Goal: Task Accomplishment & Management: Manage account settings

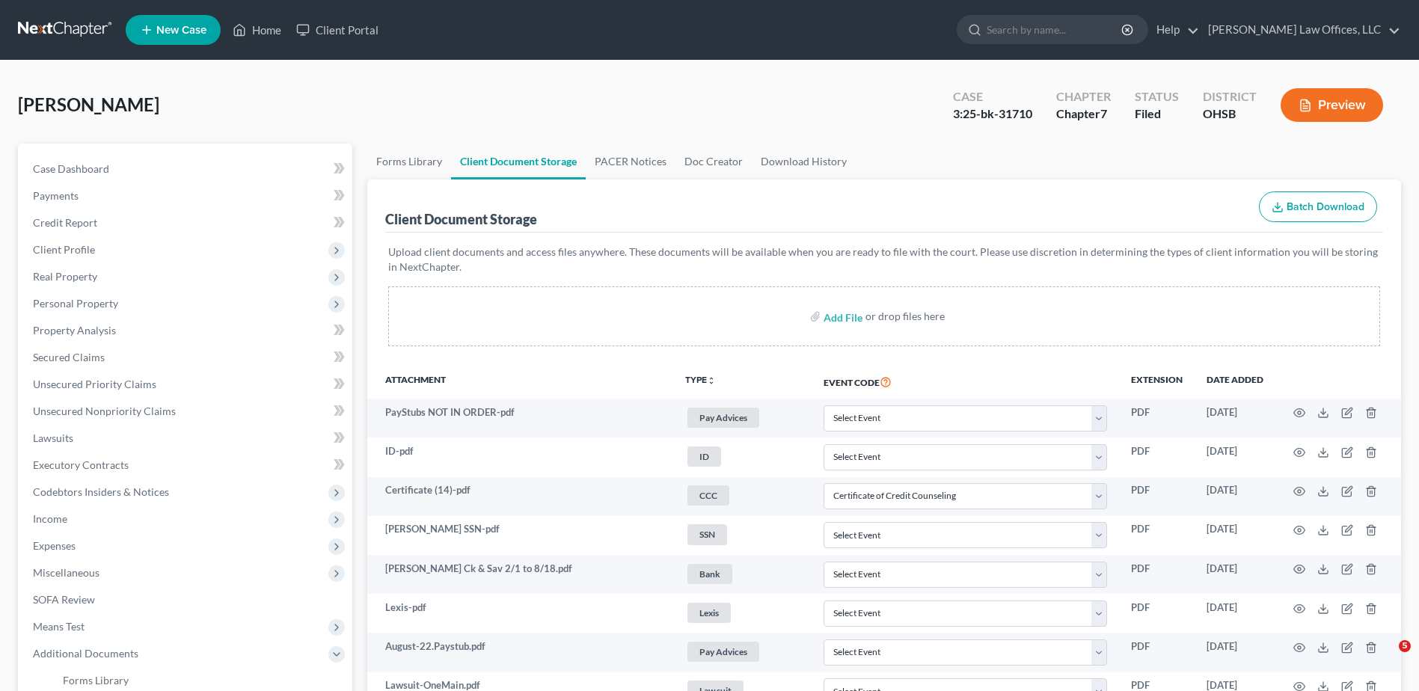
select select "7"
select select "37"
select select "52"
click at [268, 30] on link "Home" at bounding box center [257, 29] width 64 height 27
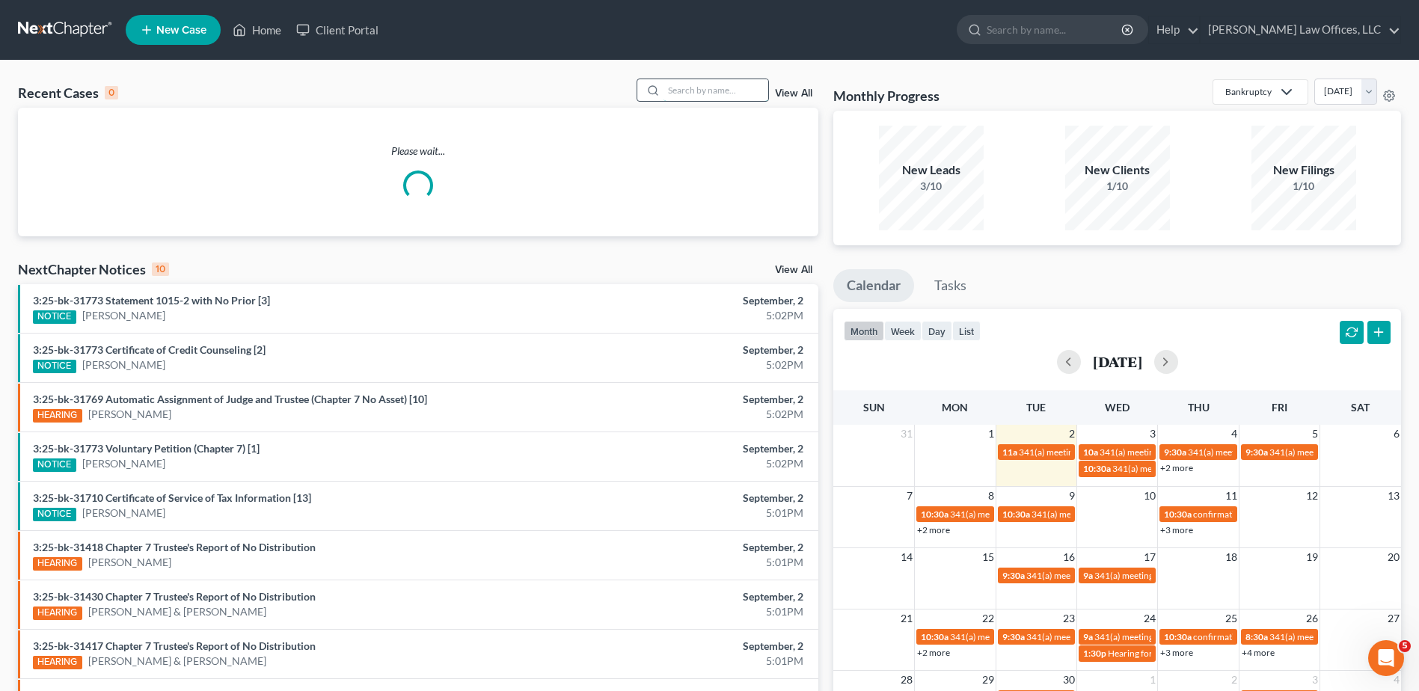
click at [705, 87] on input "search" at bounding box center [716, 90] width 105 height 22
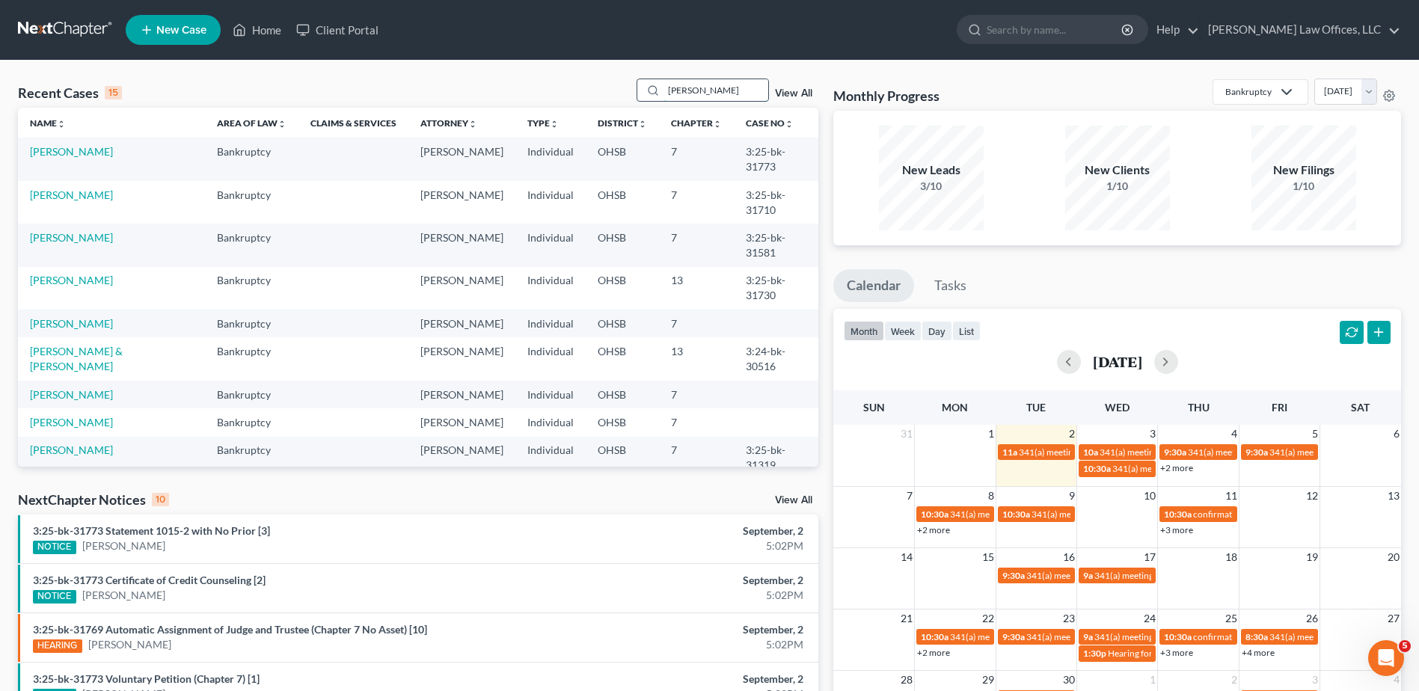
type input "[PERSON_NAME]"
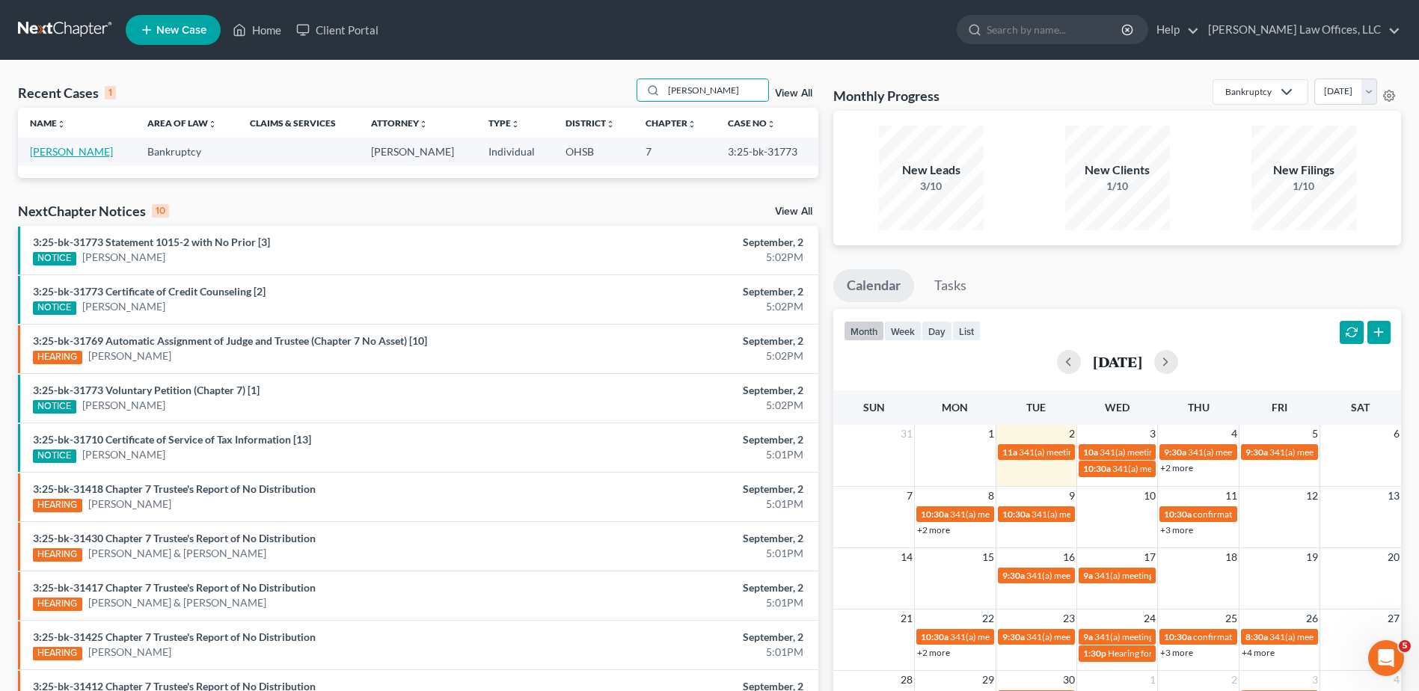
click at [85, 150] on link "[PERSON_NAME]" at bounding box center [71, 151] width 83 height 13
select select "3"
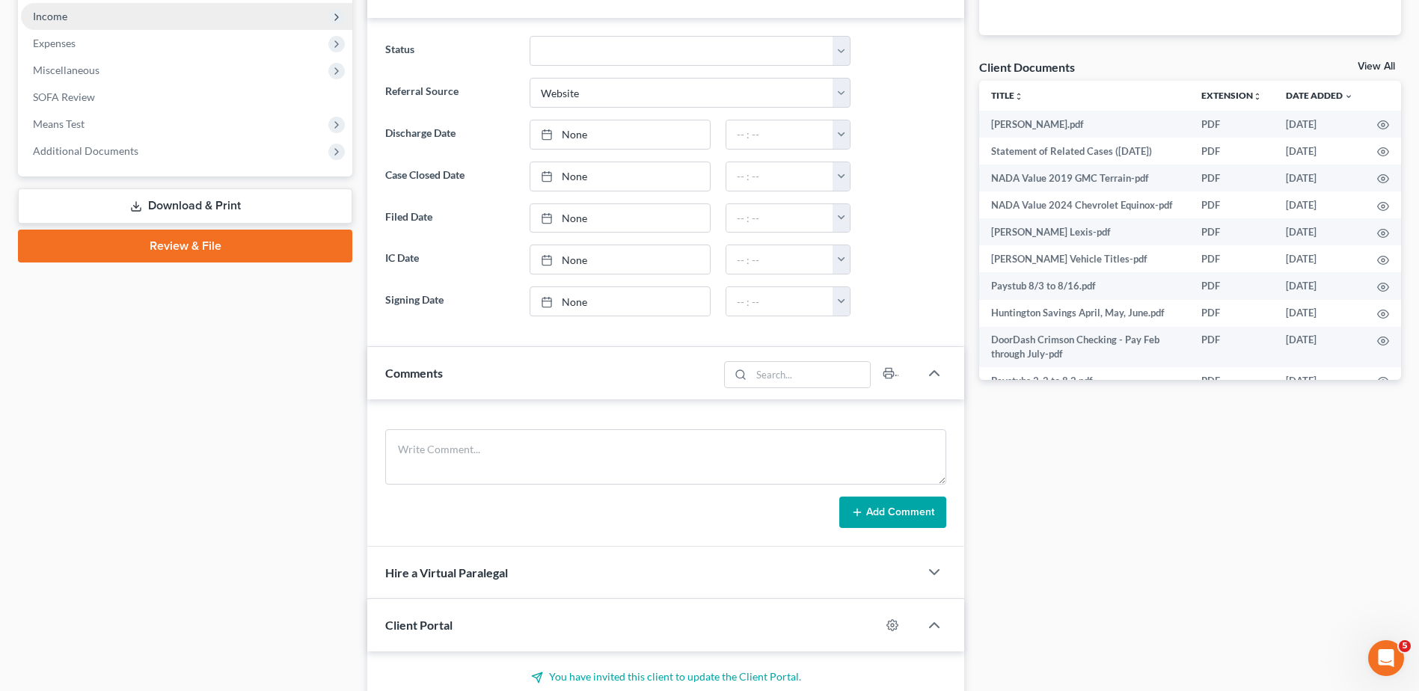
scroll to position [195, 0]
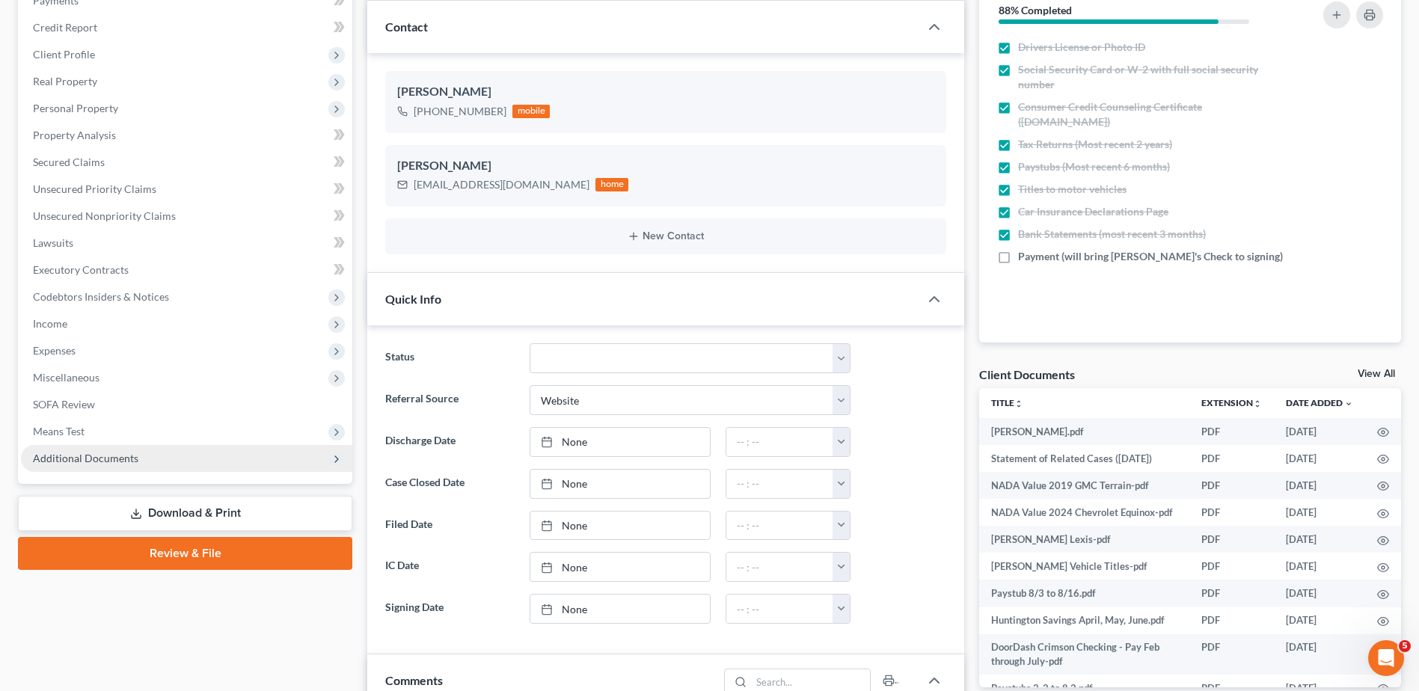
click at [99, 462] on span "Additional Documents" at bounding box center [85, 458] width 105 height 13
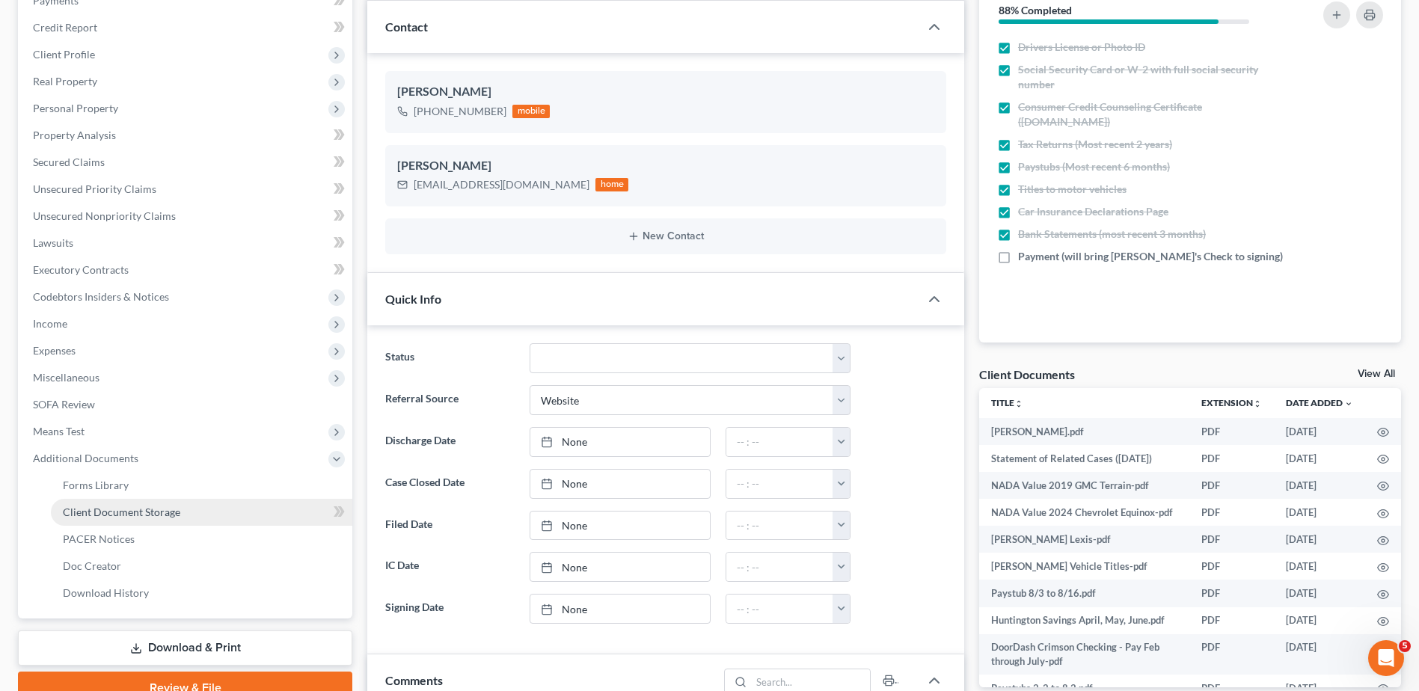
click at [117, 511] on span "Client Document Storage" at bounding box center [121, 512] width 117 height 13
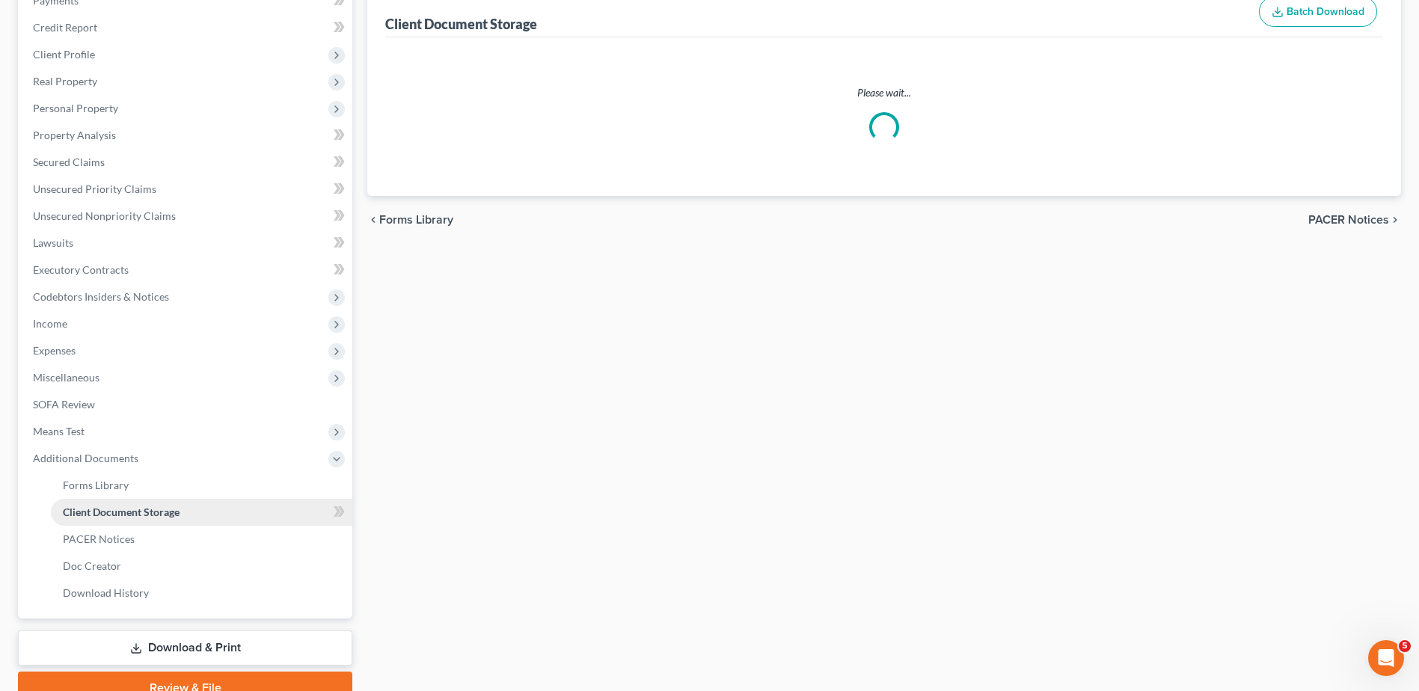
scroll to position [182, 0]
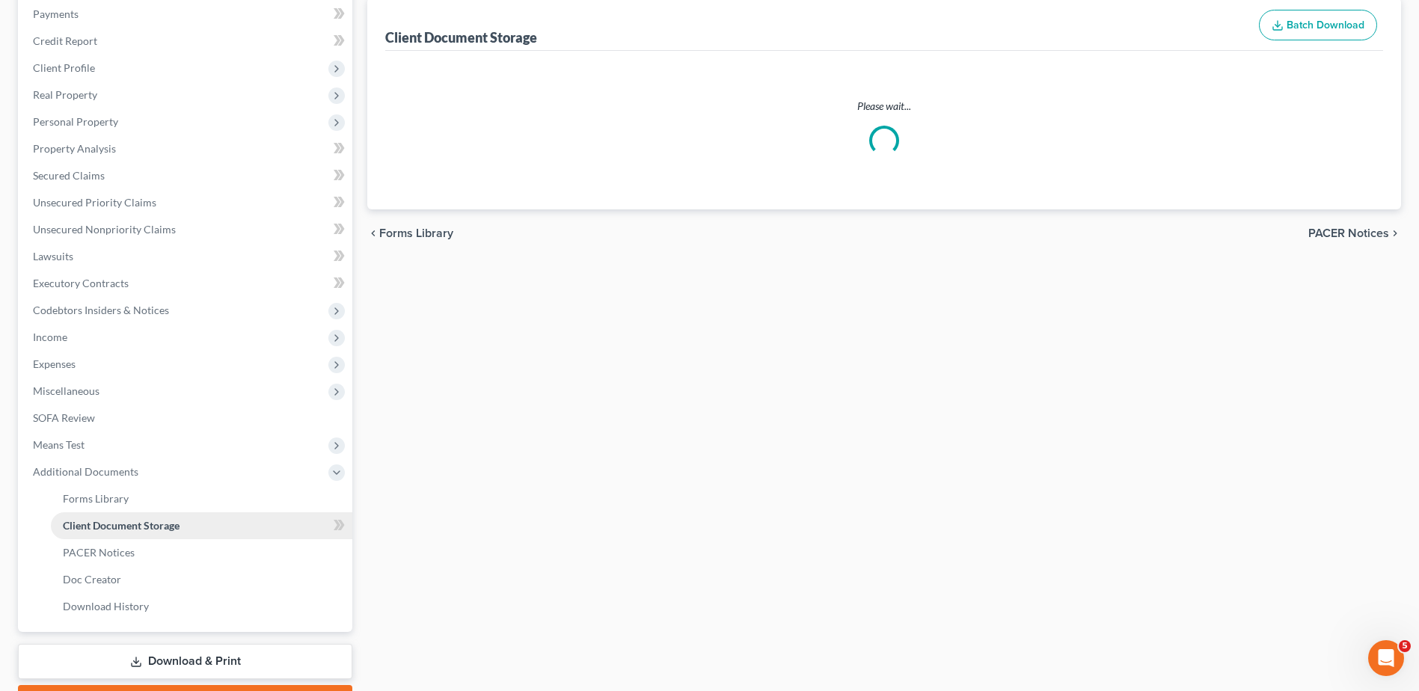
select select "7"
select select "52"
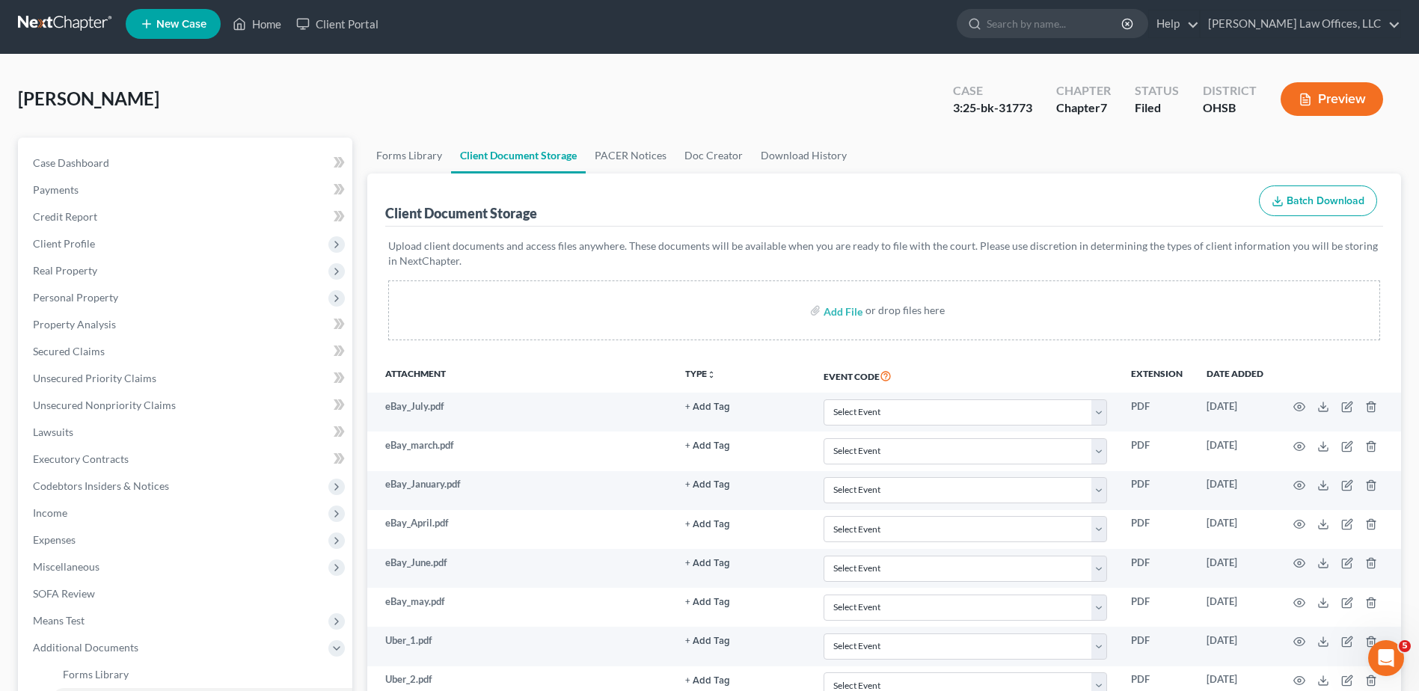
scroll to position [0, 0]
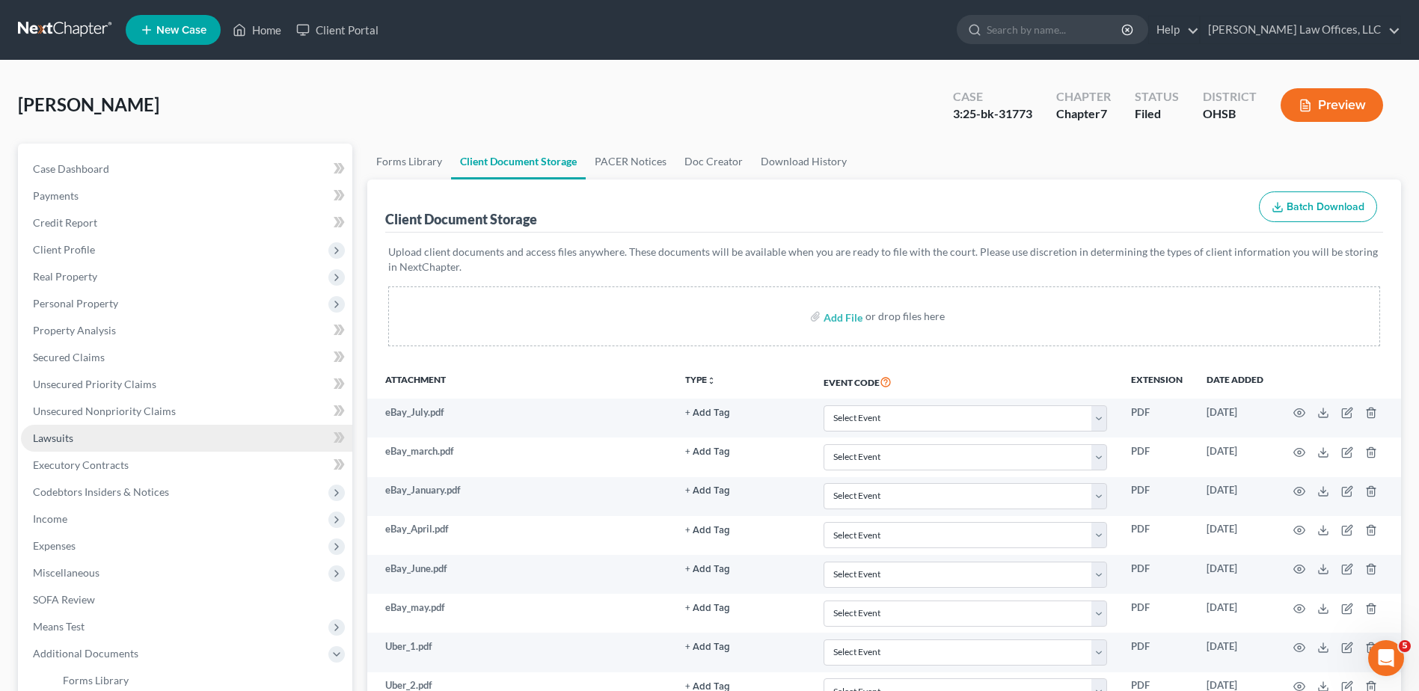
click at [43, 436] on span "Lawsuits" at bounding box center [53, 438] width 40 height 13
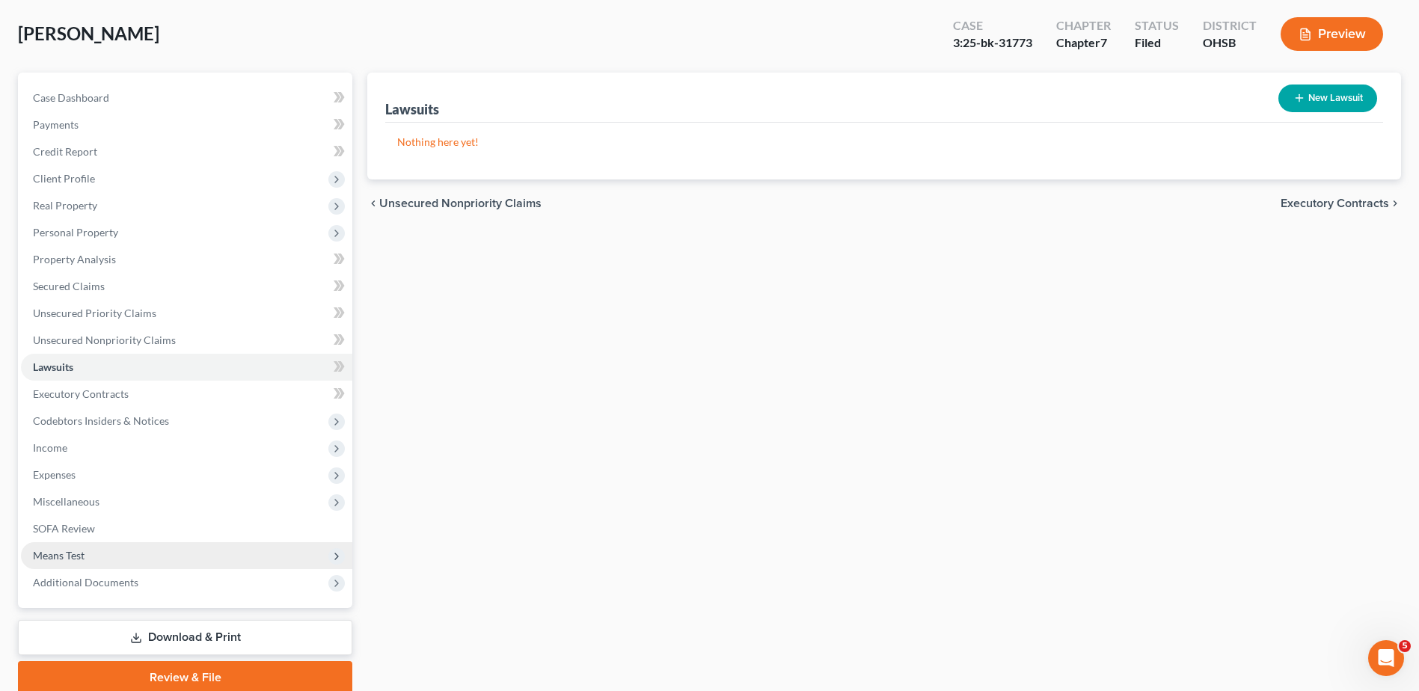
scroll to position [131, 0]
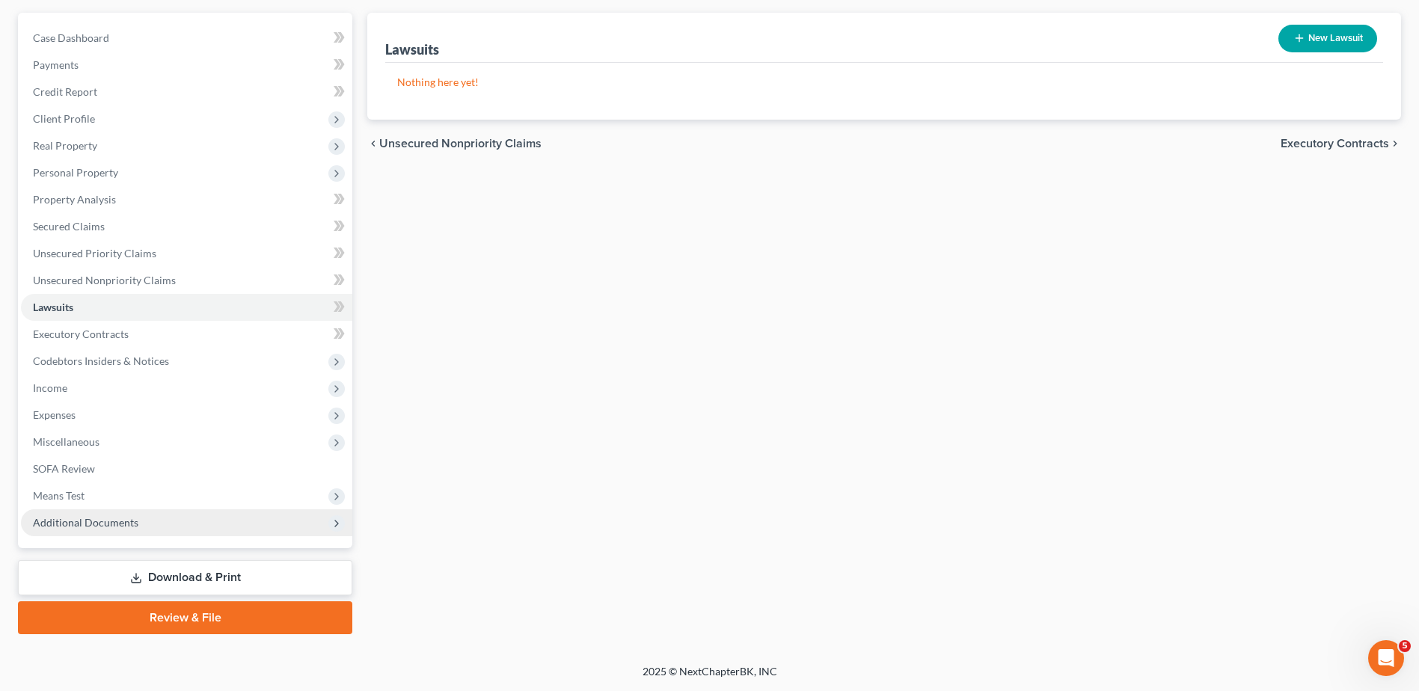
click at [102, 516] on span "Additional Documents" at bounding box center [85, 522] width 105 height 13
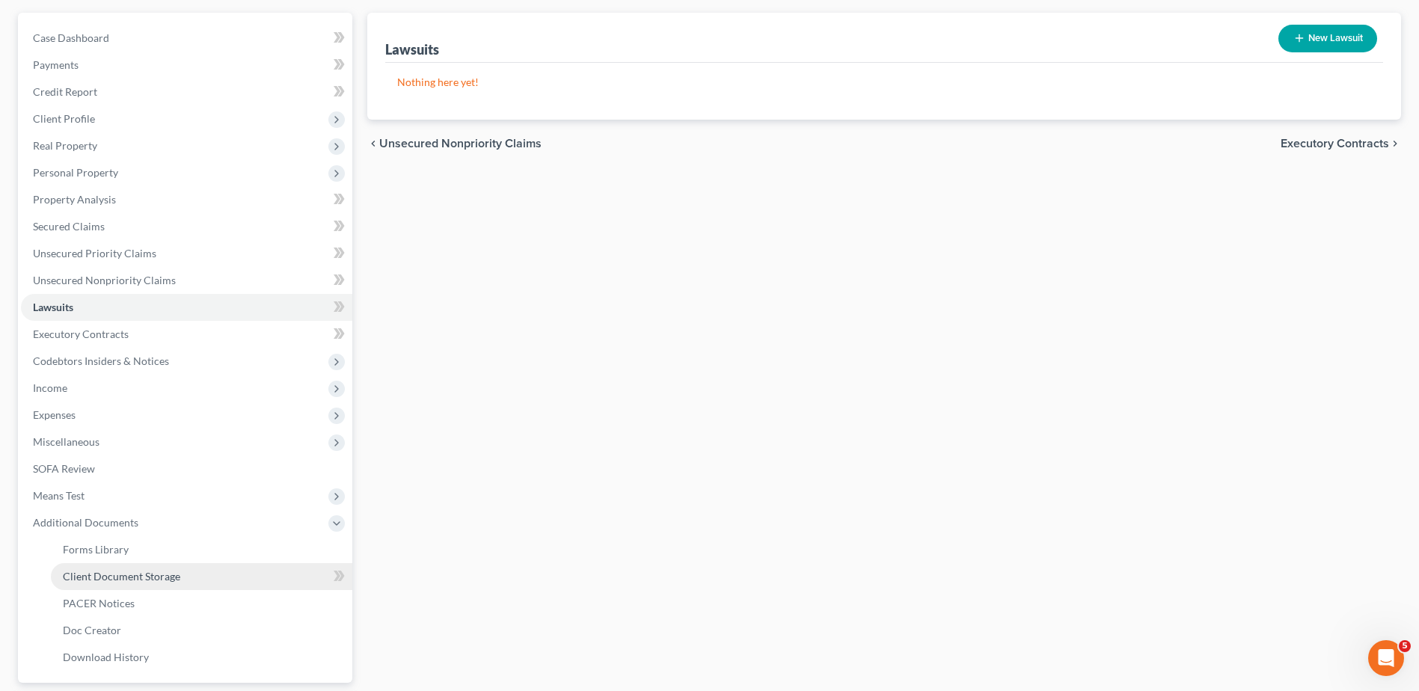
click at [116, 573] on span "Client Document Storage" at bounding box center [121, 576] width 117 height 13
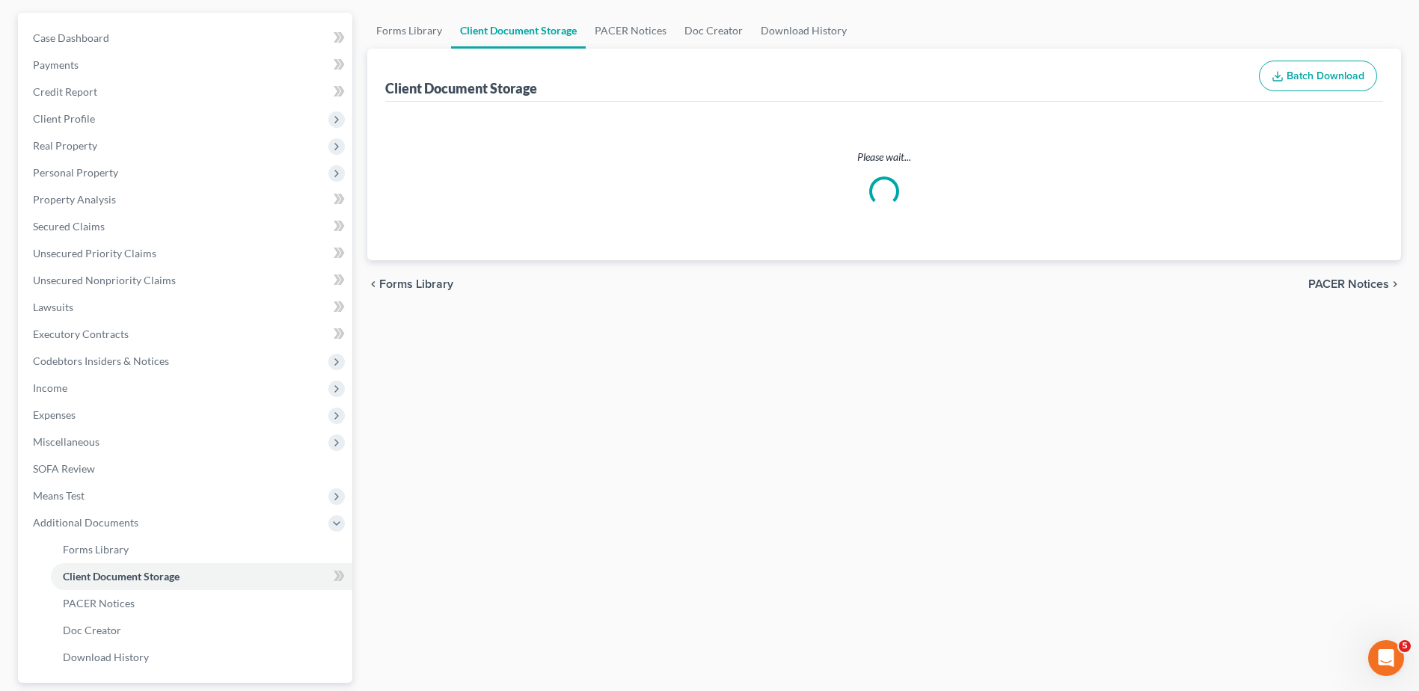
scroll to position [59, 0]
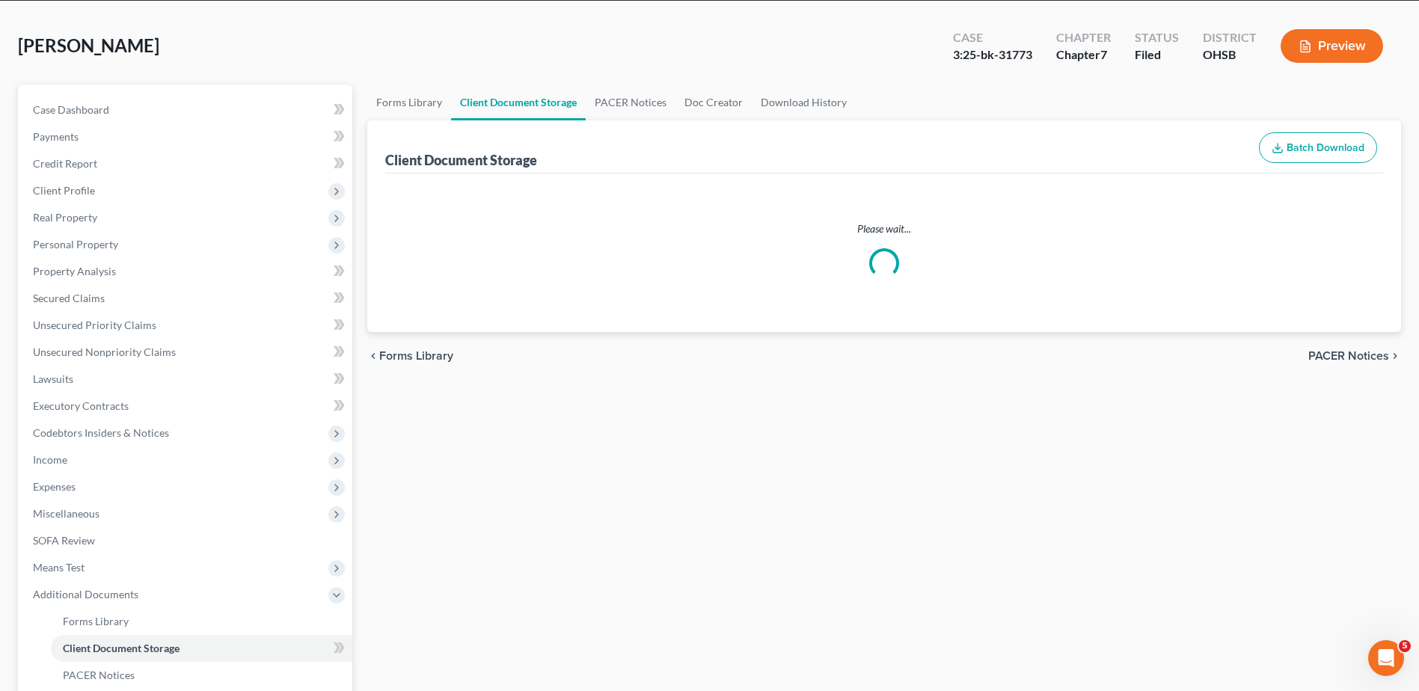
select select "7"
select select "52"
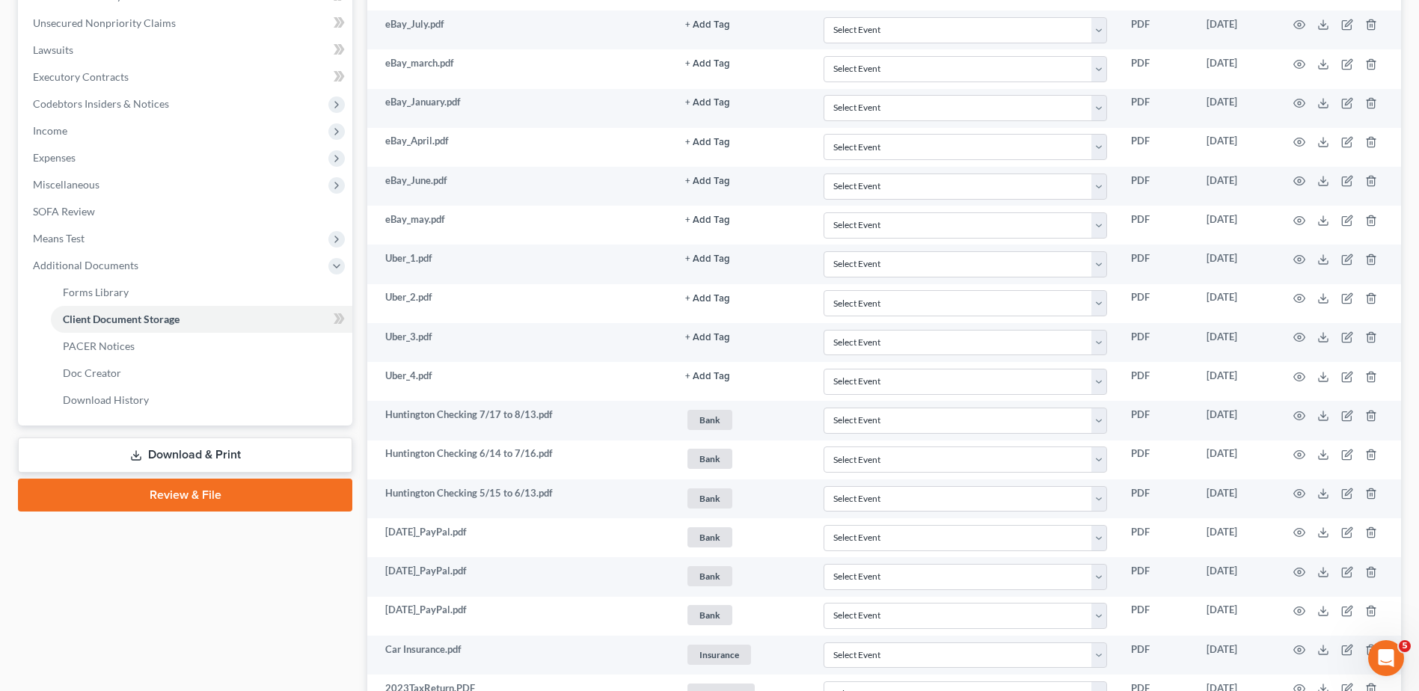
scroll to position [374, 0]
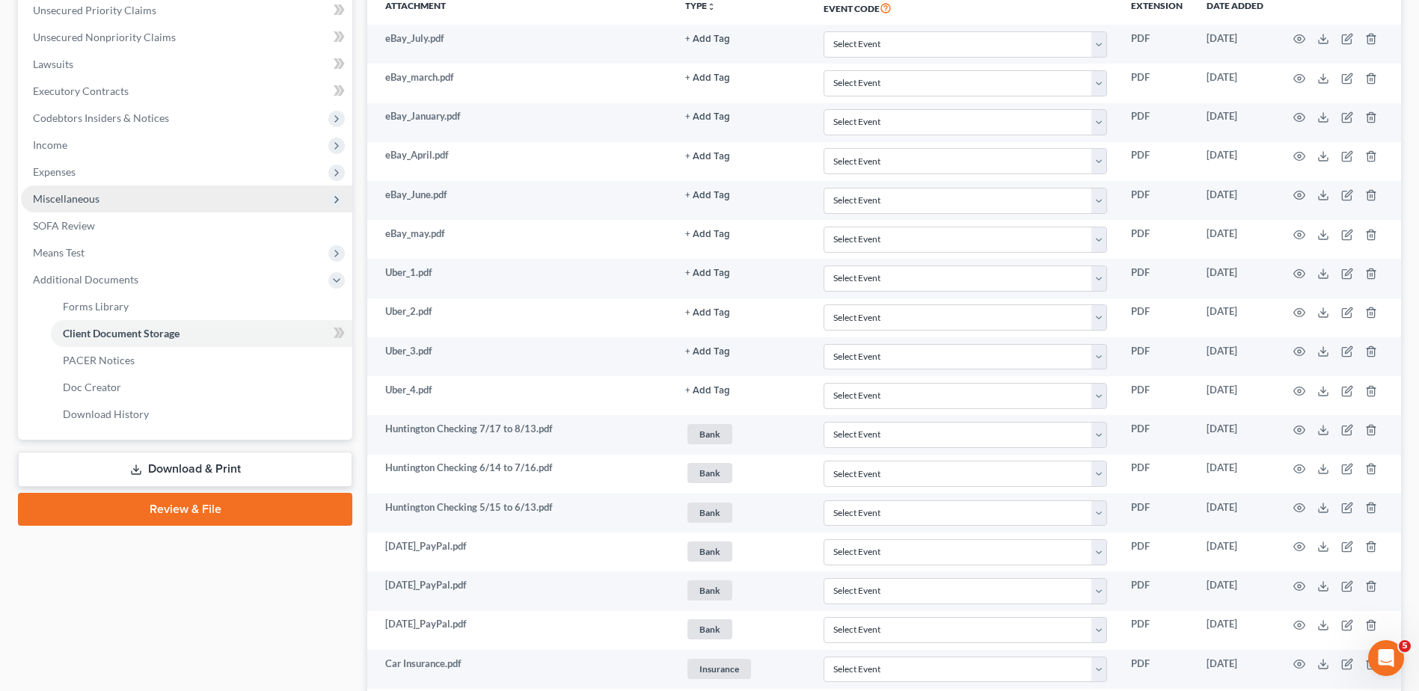
click at [79, 200] on span "Miscellaneous" at bounding box center [66, 198] width 67 height 13
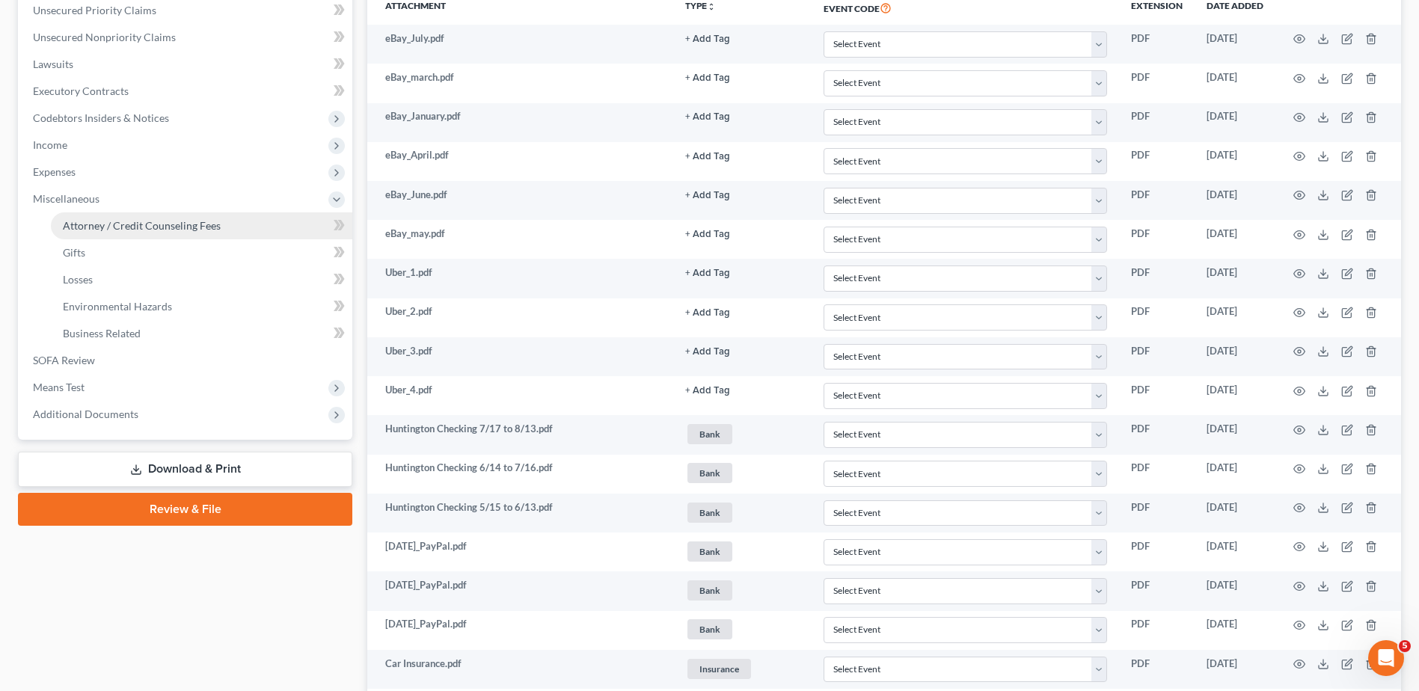
click at [82, 227] on span "Attorney / Credit Counseling Fees" at bounding box center [142, 225] width 158 height 13
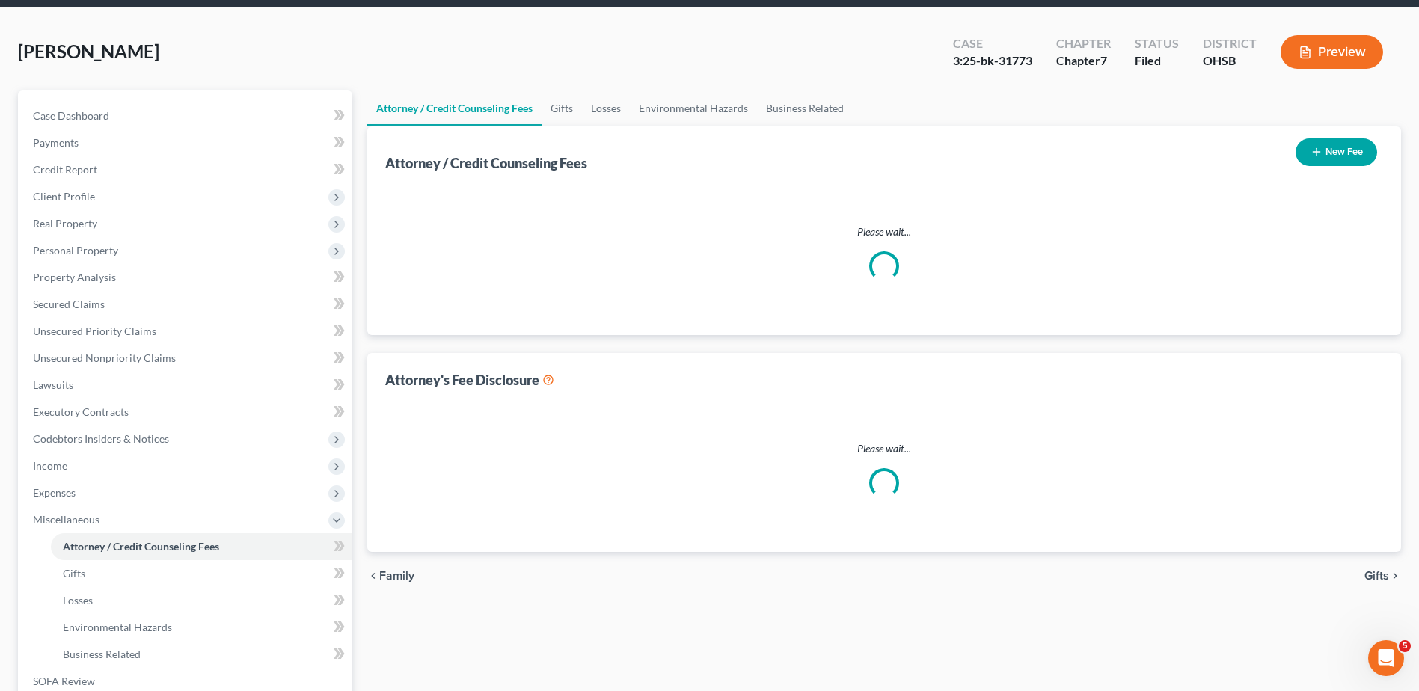
select select "1"
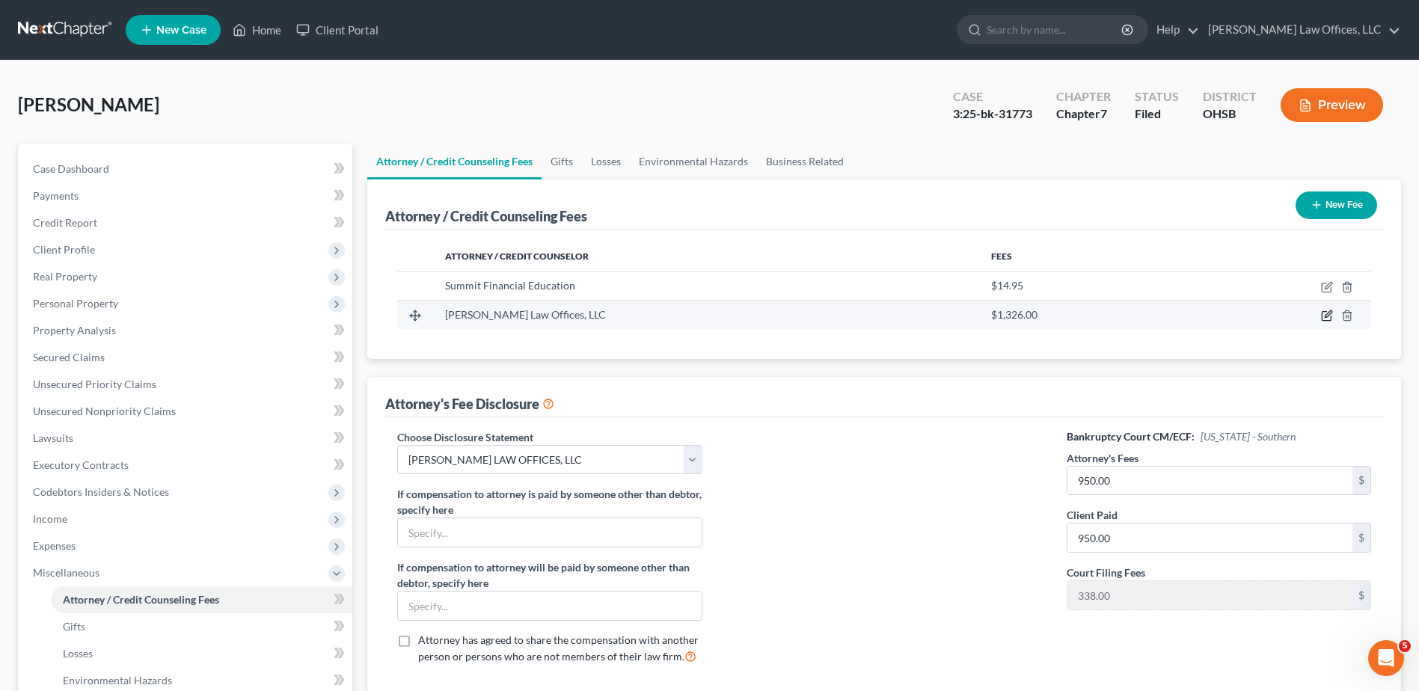
click at [1327, 318] on icon "button" at bounding box center [1328, 314] width 7 height 7
select select "36"
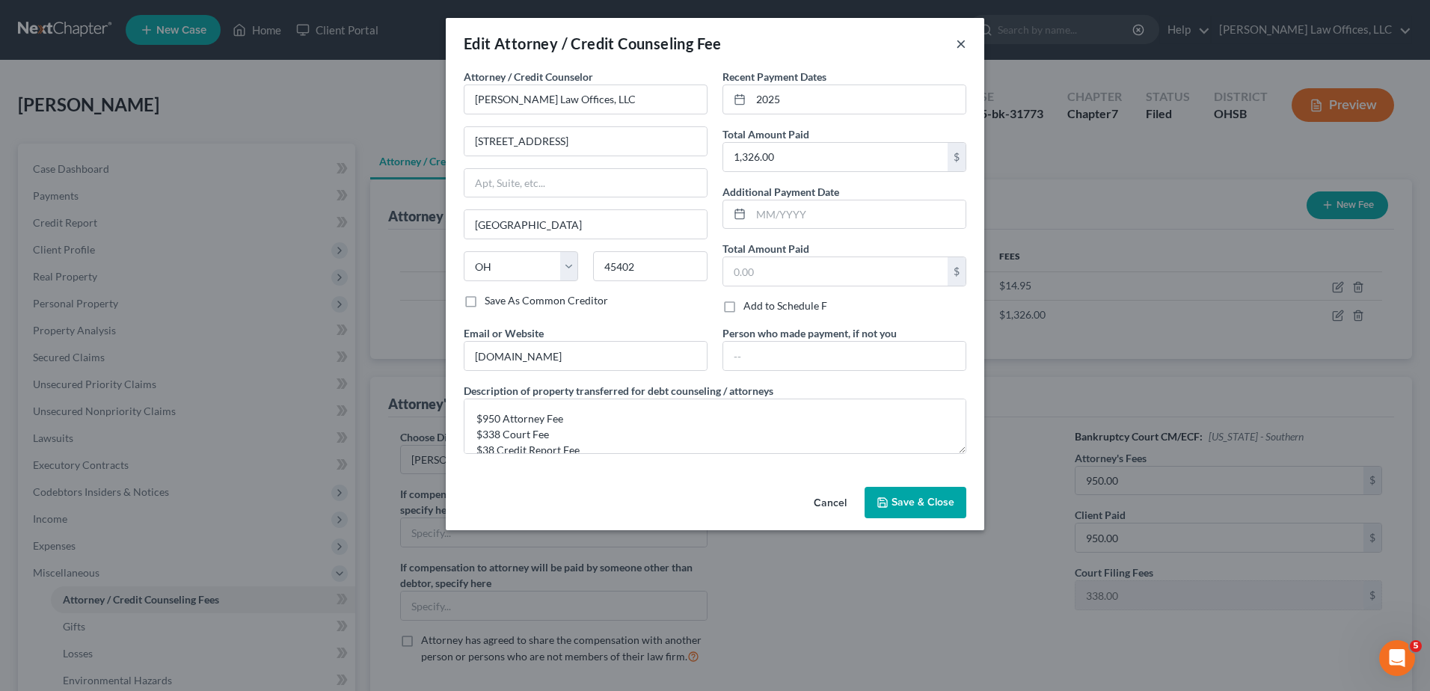
click at [961, 45] on button "×" at bounding box center [961, 43] width 10 height 18
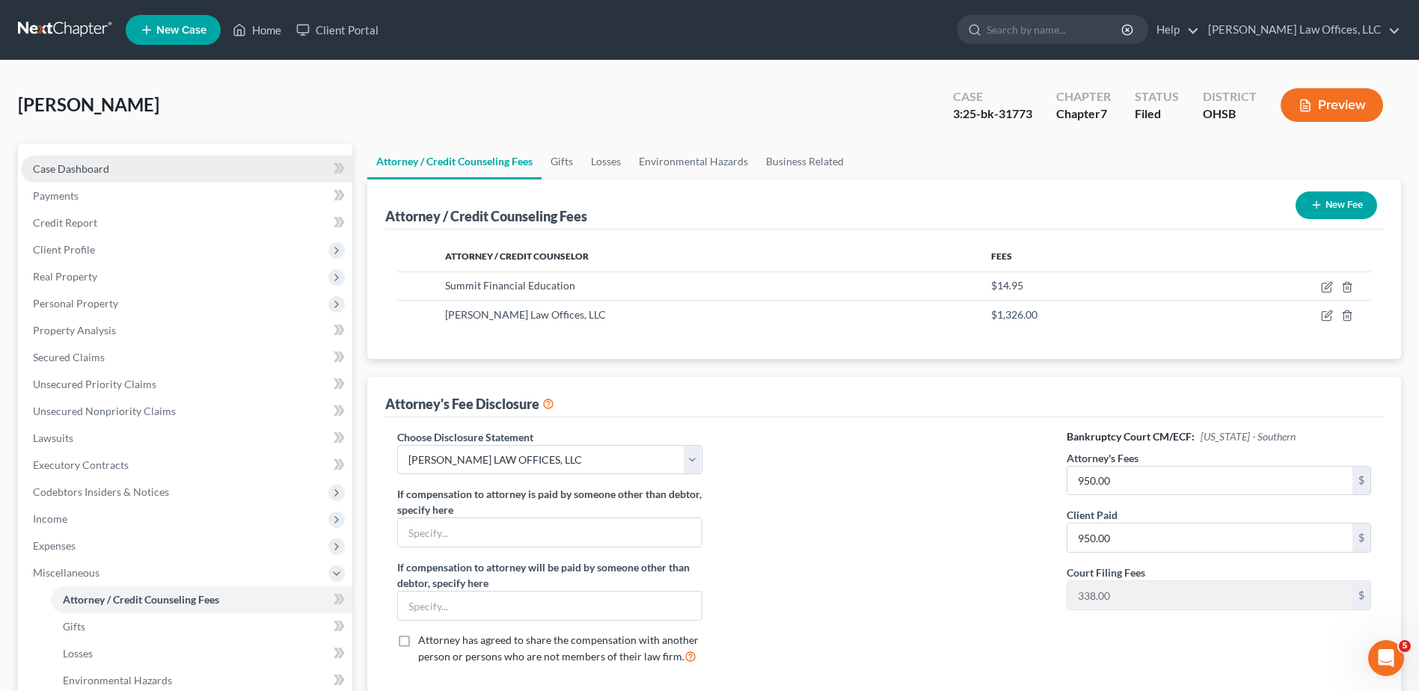
click at [57, 171] on span "Case Dashboard" at bounding box center [71, 168] width 76 height 13
select select "3"
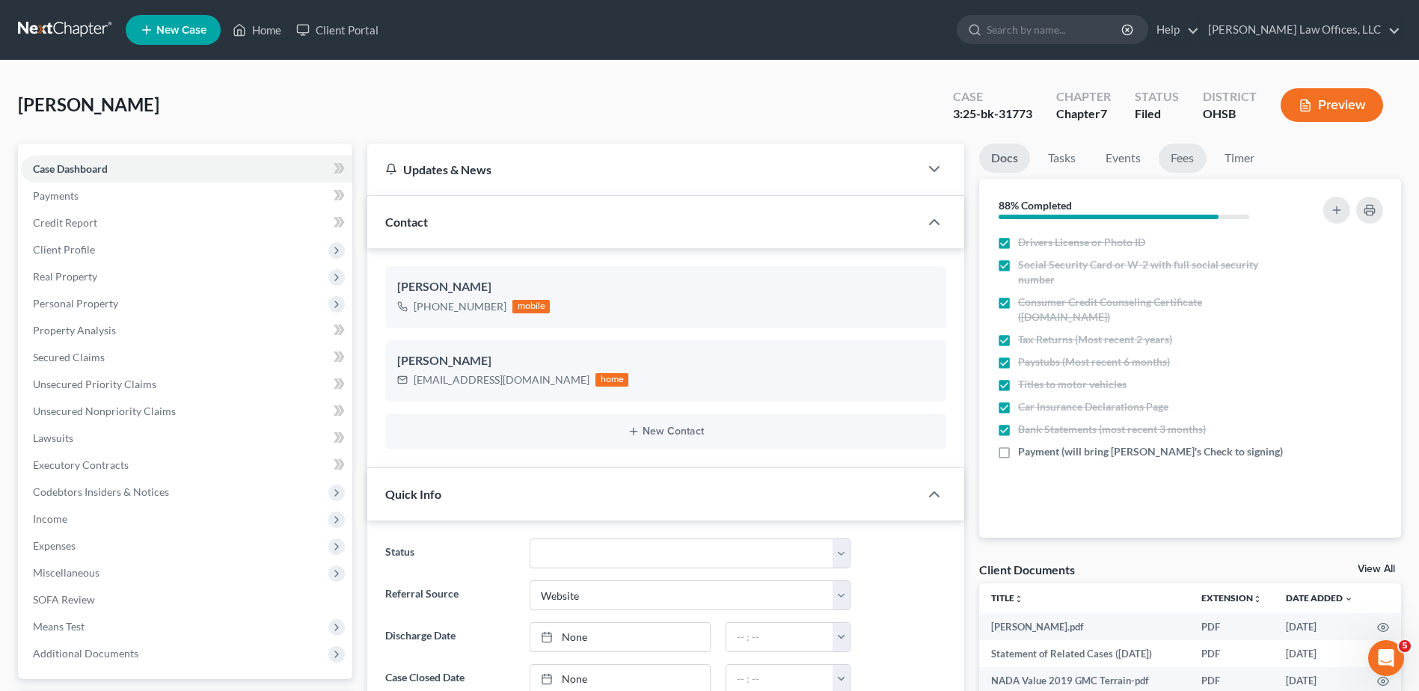
click at [1180, 156] on link "Fees" at bounding box center [1183, 158] width 48 height 29
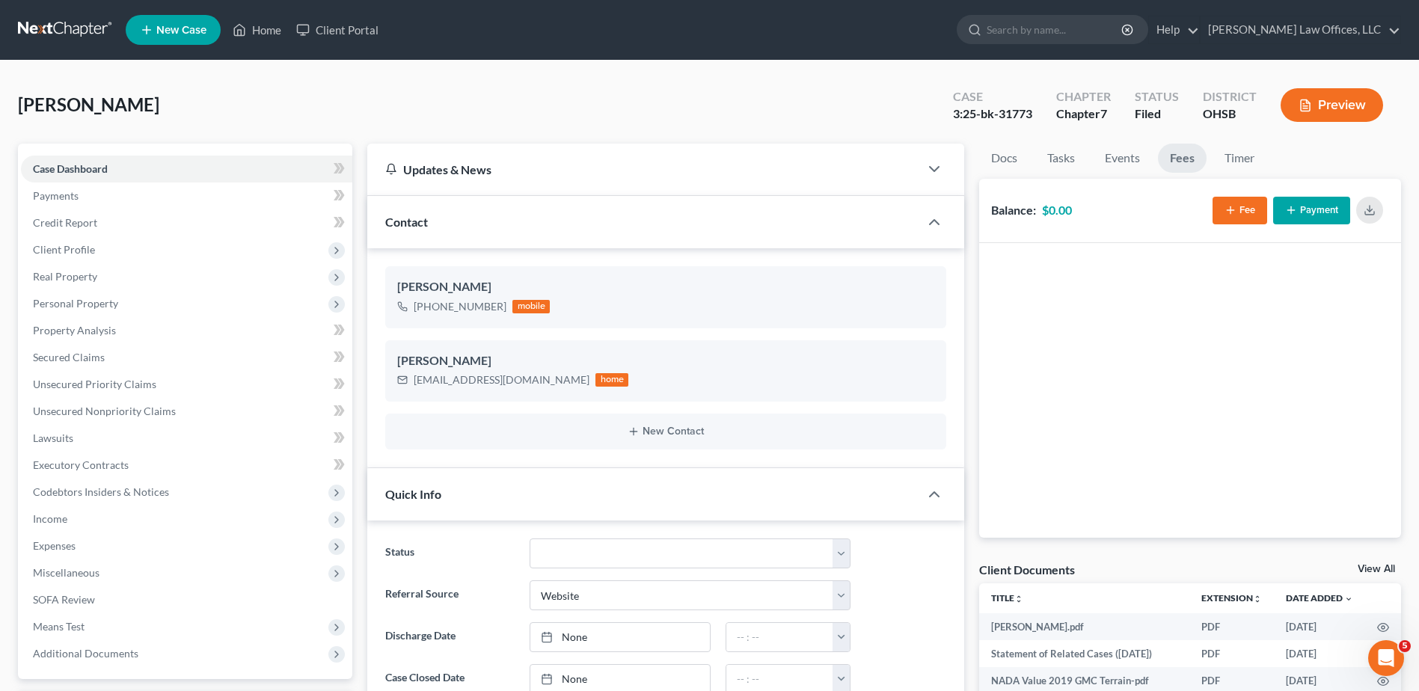
click at [1225, 209] on icon "button" at bounding box center [1231, 210] width 12 height 12
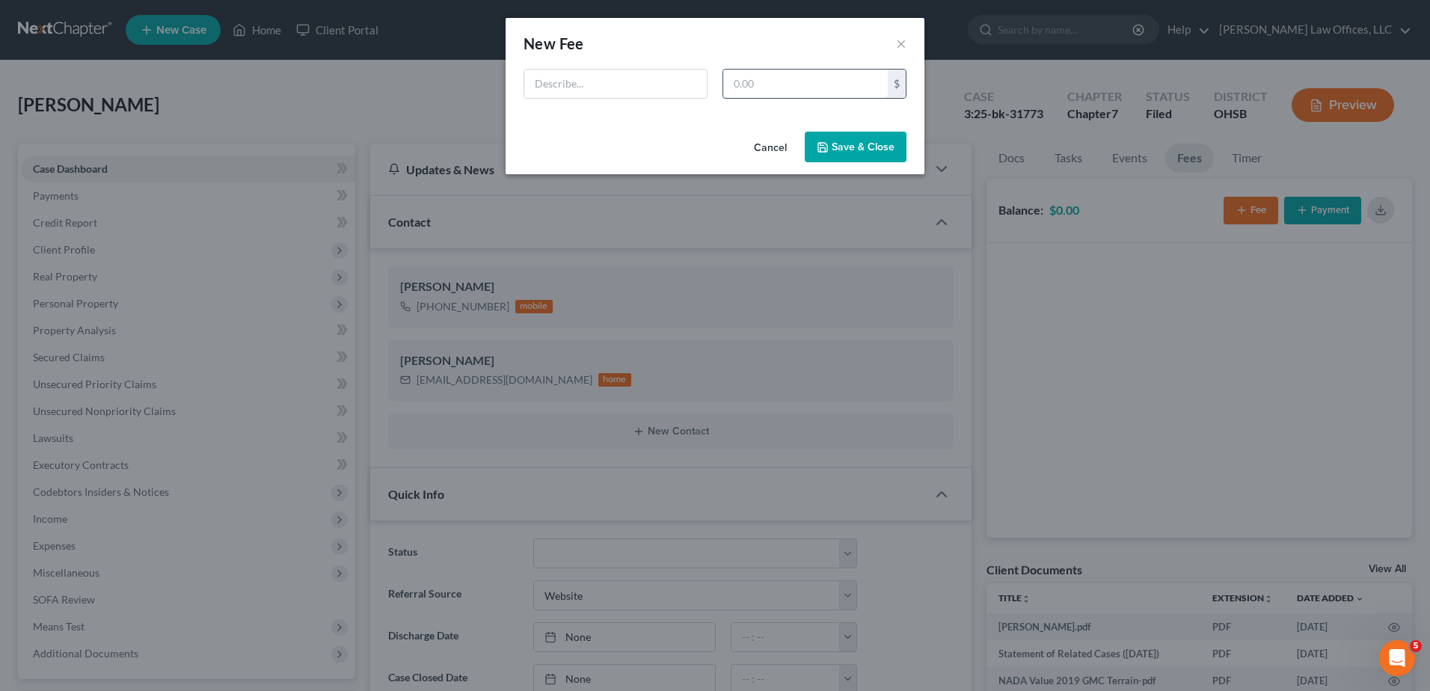
click at [753, 85] on input "text" at bounding box center [805, 84] width 165 height 28
type input "950"
click at [575, 90] on input "text" at bounding box center [615, 84] width 183 height 28
type input "Attorney Fee"
click at [836, 141] on button "Save & Close" at bounding box center [856, 147] width 102 height 31
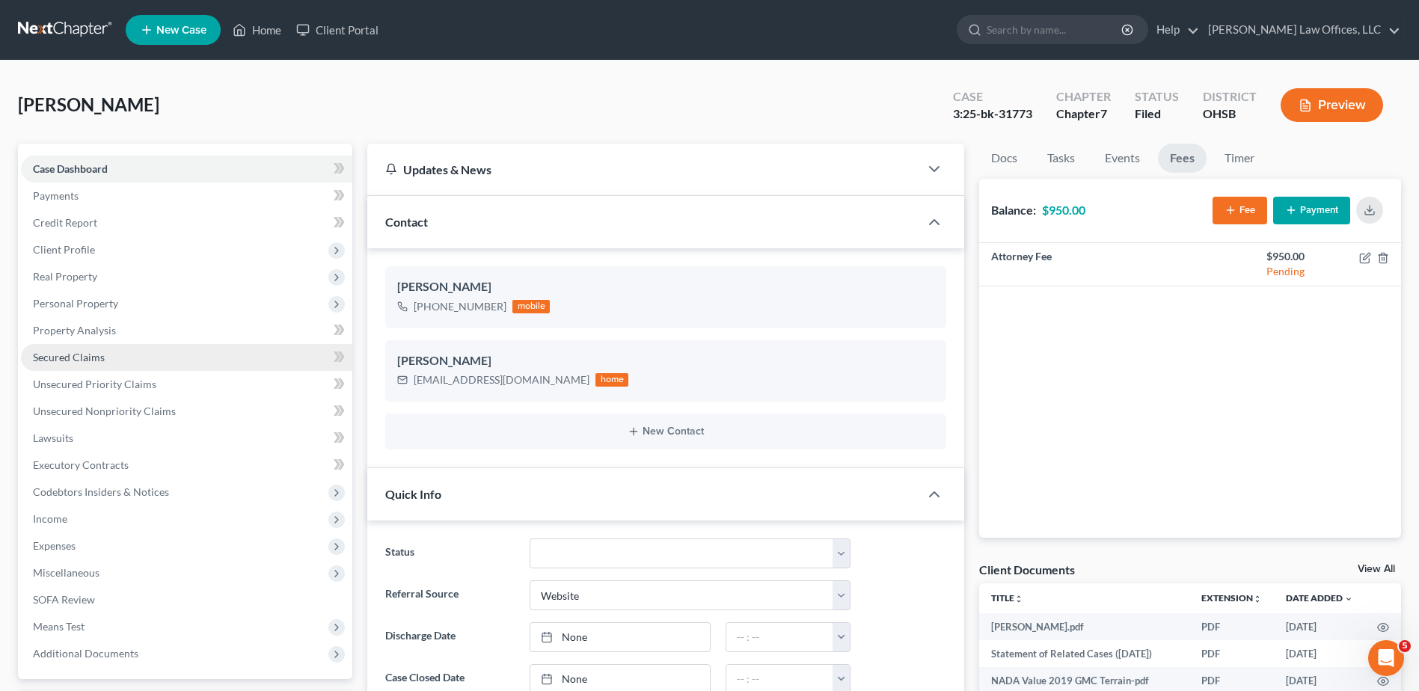
click at [64, 355] on span "Secured Claims" at bounding box center [69, 357] width 72 height 13
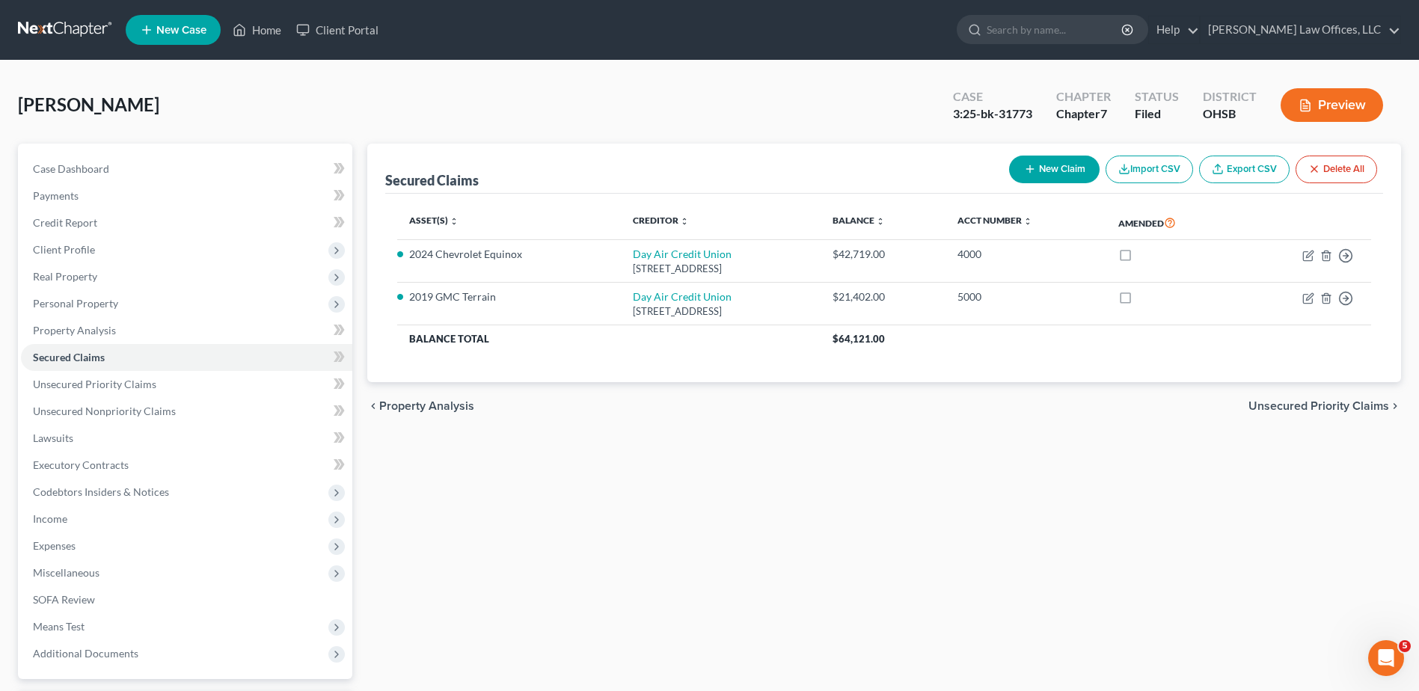
click at [1342, 103] on button "Preview" at bounding box center [1332, 105] width 102 height 34
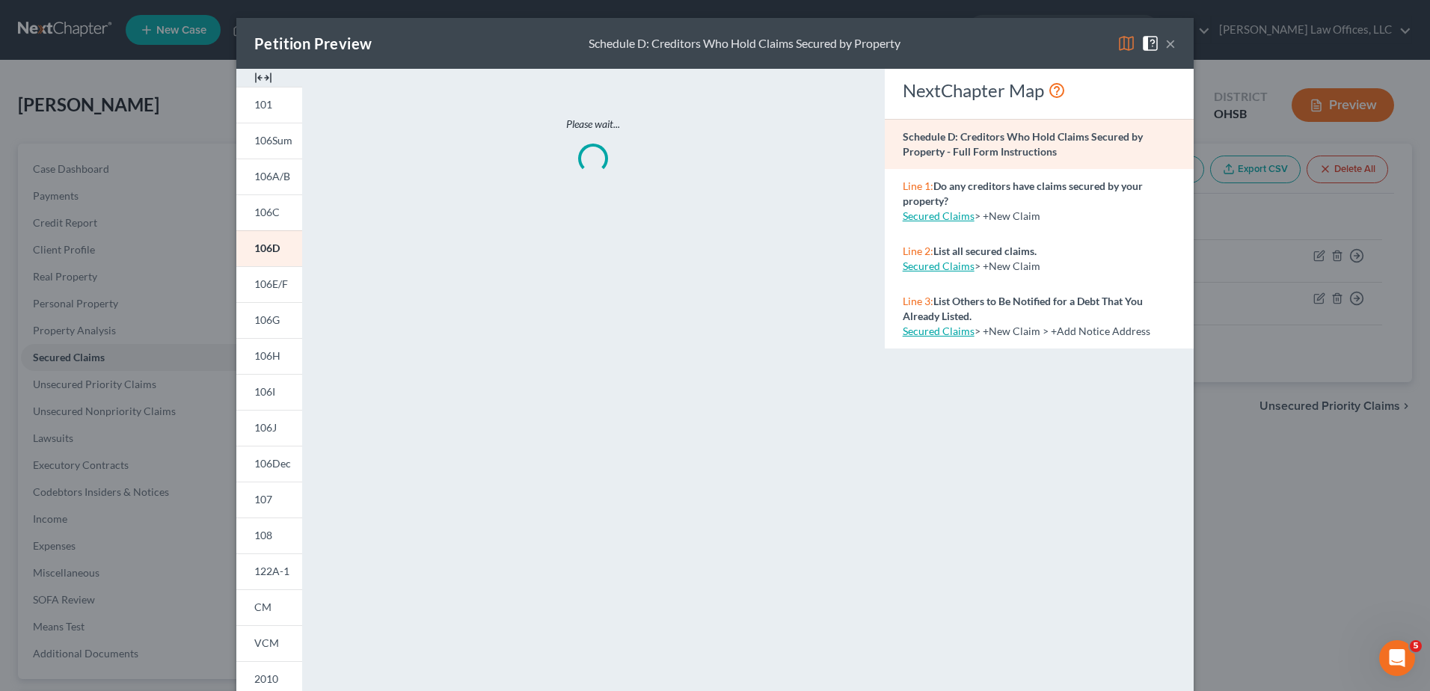
click at [260, 78] on img at bounding box center [263, 78] width 18 height 18
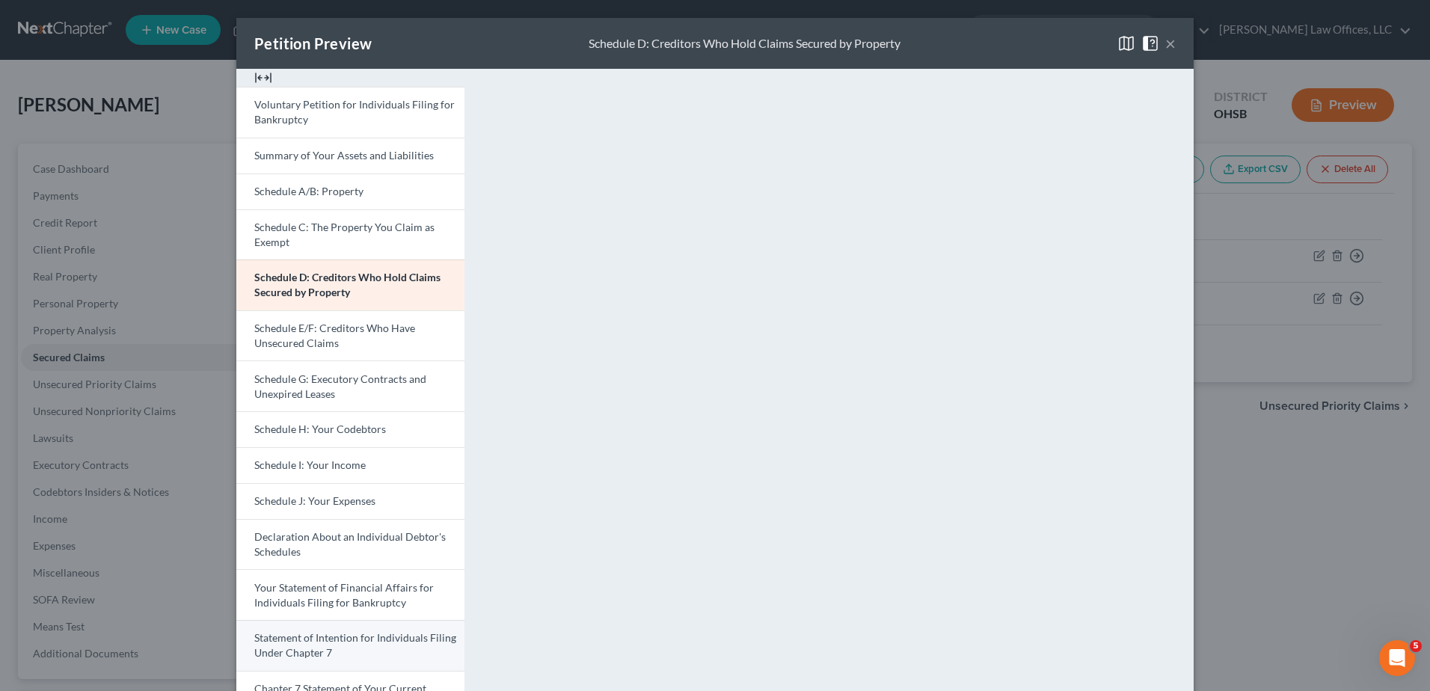
click at [297, 644] on span "Statement of Intention for Individuals Filing Under Chapter 7" at bounding box center [355, 645] width 202 height 28
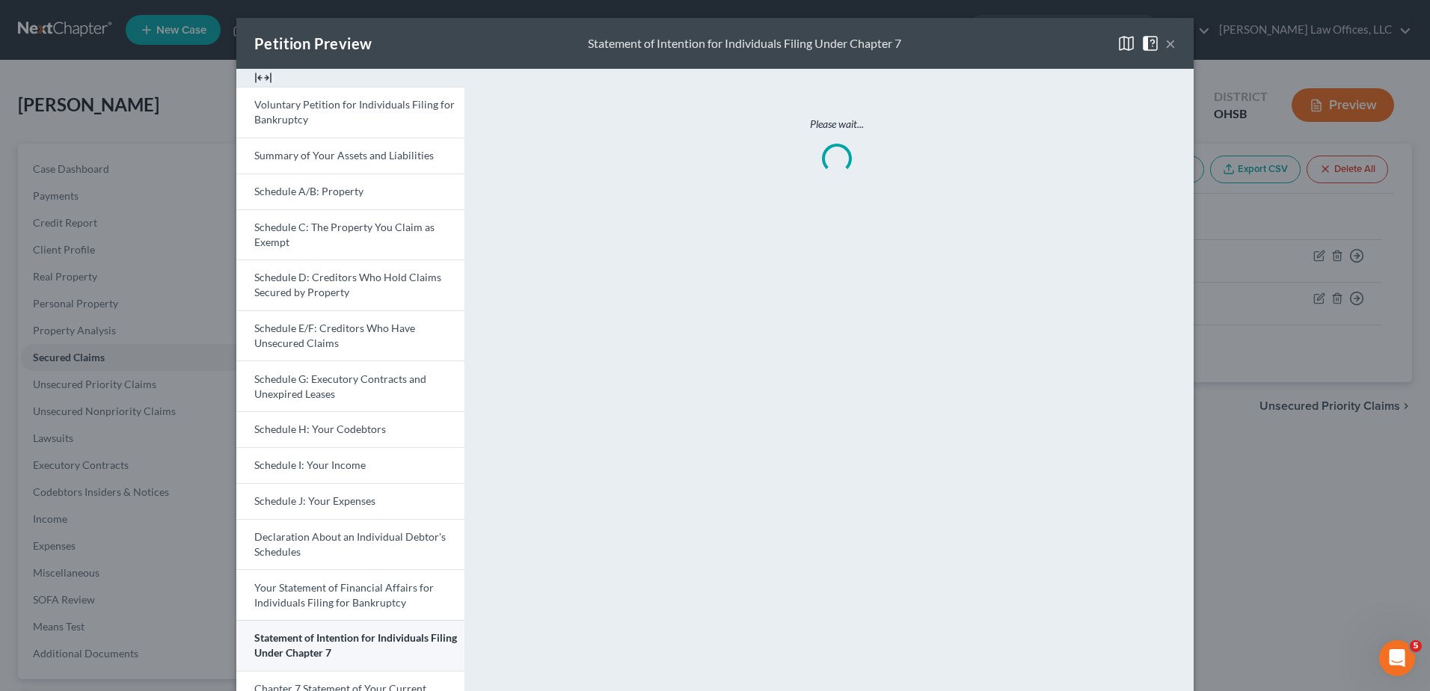
click at [297, 644] on span "Statement of Intention for Individuals Filing Under Chapter 7" at bounding box center [355, 645] width 203 height 28
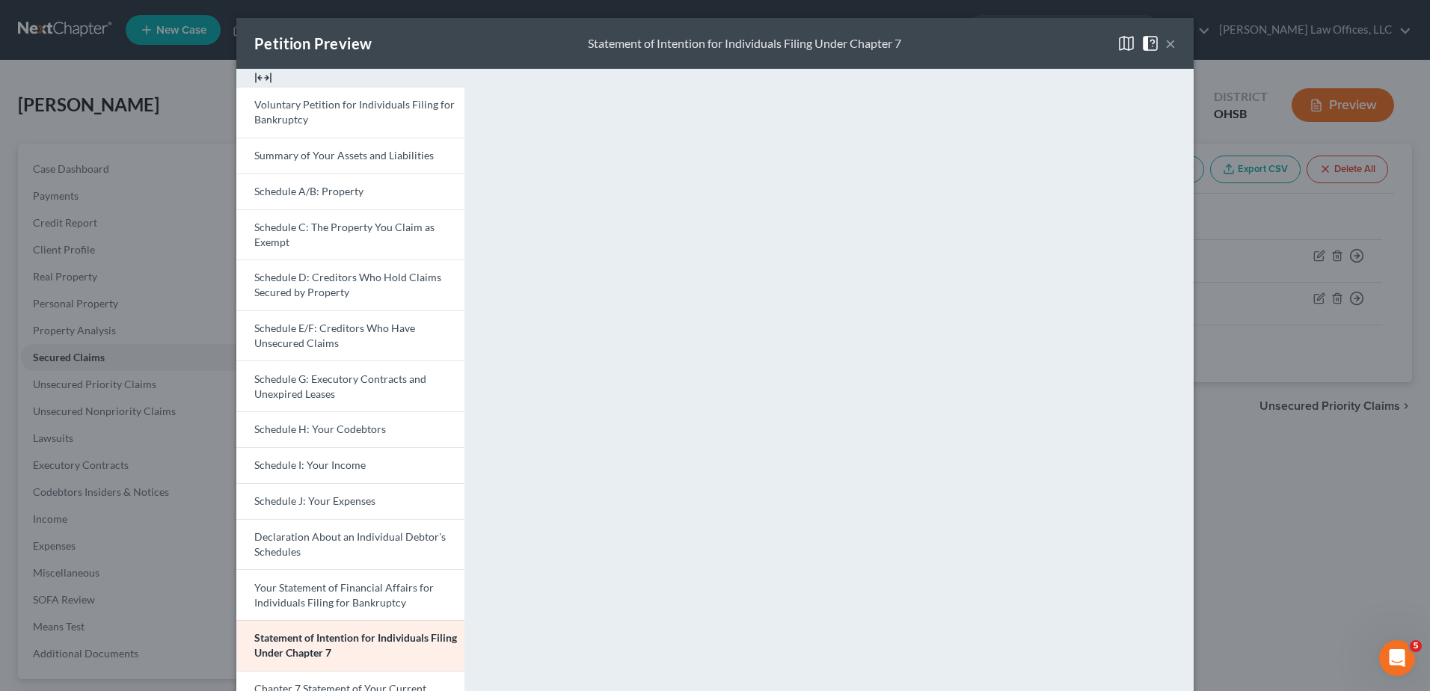
click at [1165, 47] on button "×" at bounding box center [1170, 43] width 10 height 18
